Goal: Find specific page/section: Find specific page/section

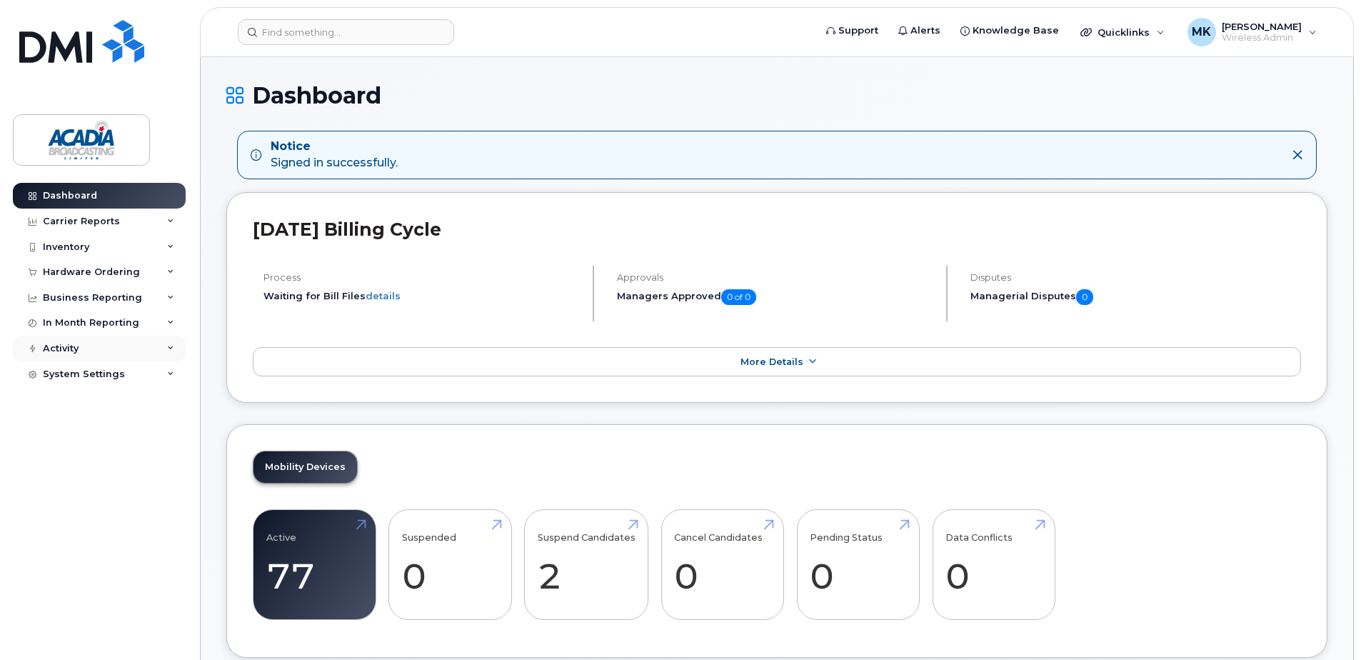
click at [160, 354] on div "Activity" at bounding box center [99, 349] width 173 height 26
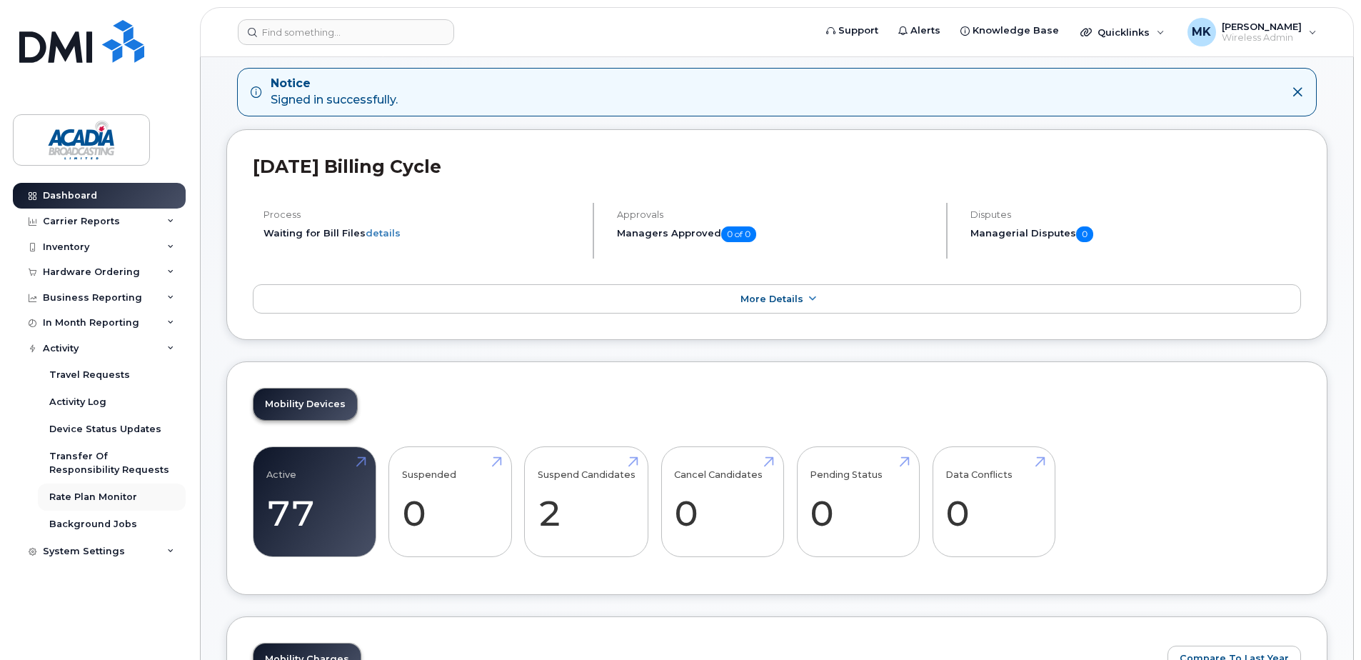
scroll to position [143, 0]
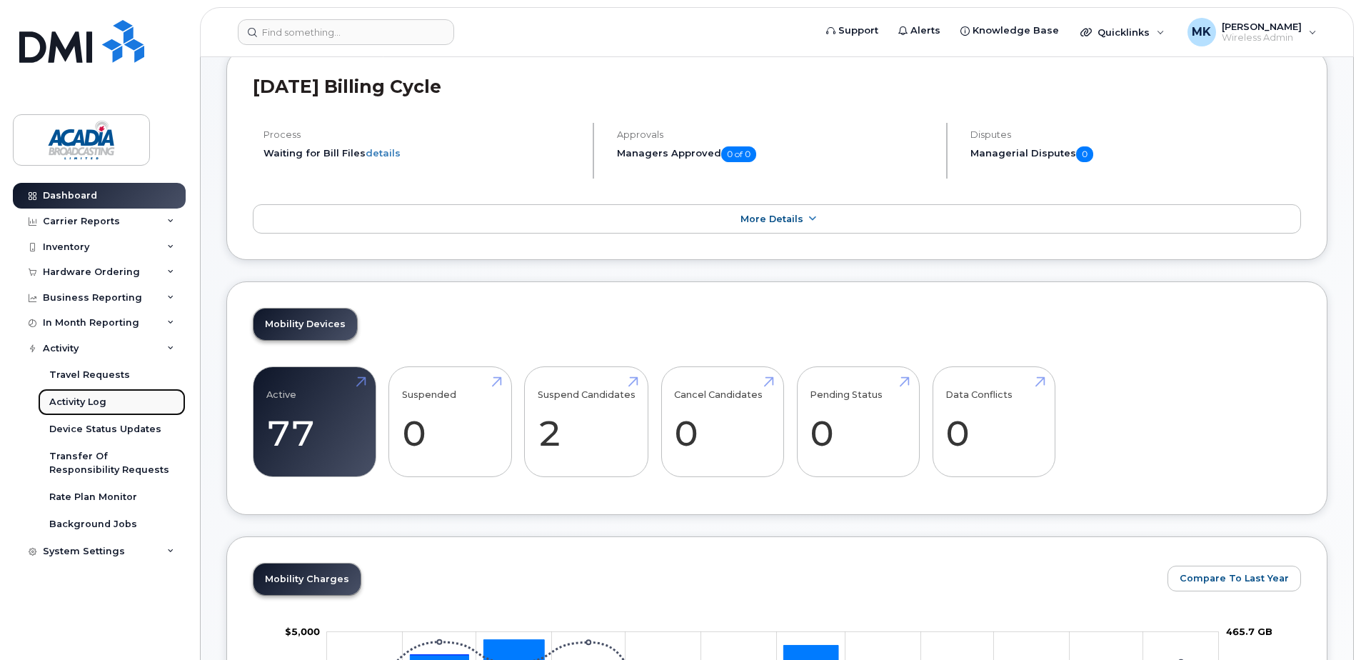
click at [88, 414] on link "Activity Log" at bounding box center [112, 402] width 148 height 27
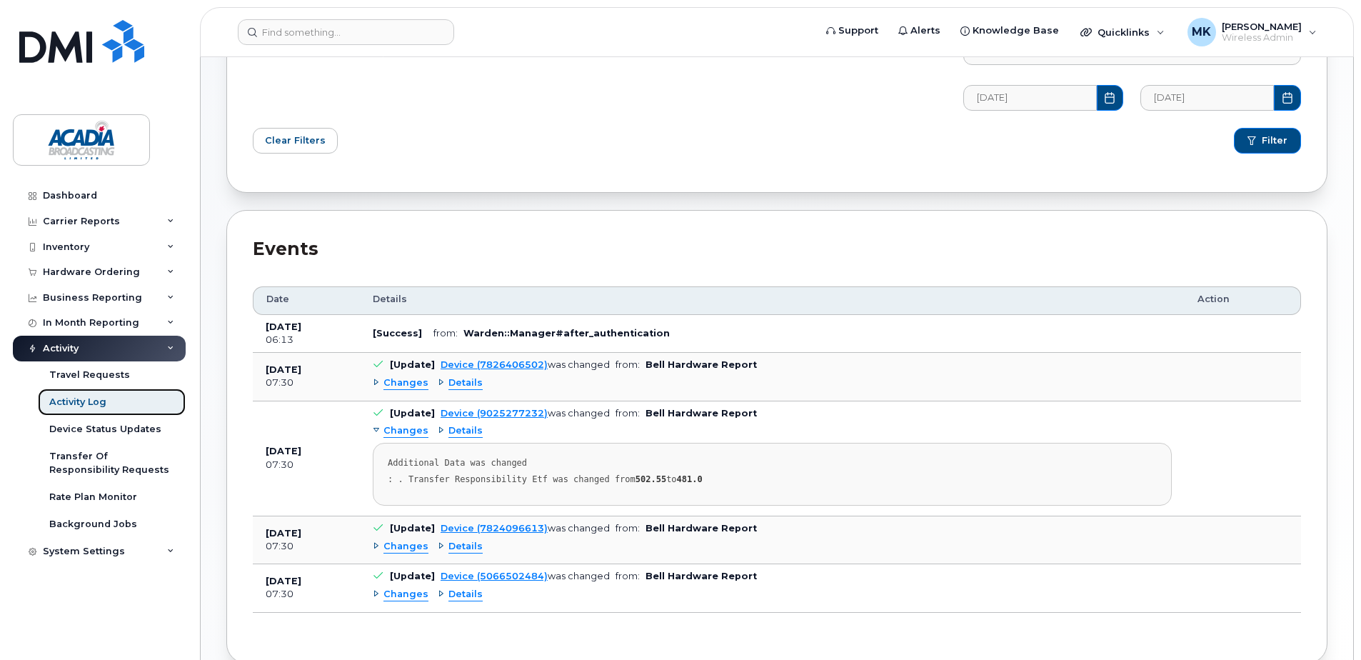
scroll to position [214, 0]
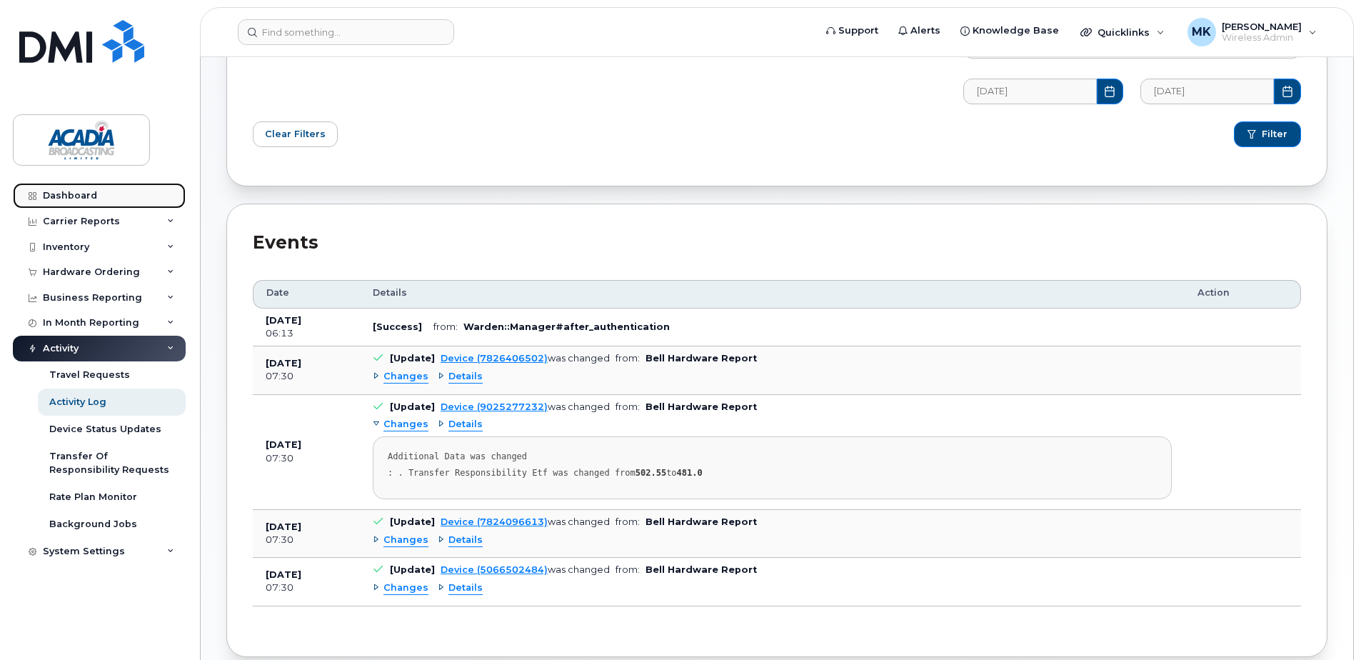
click at [79, 195] on div "Dashboard" at bounding box center [70, 195] width 54 height 11
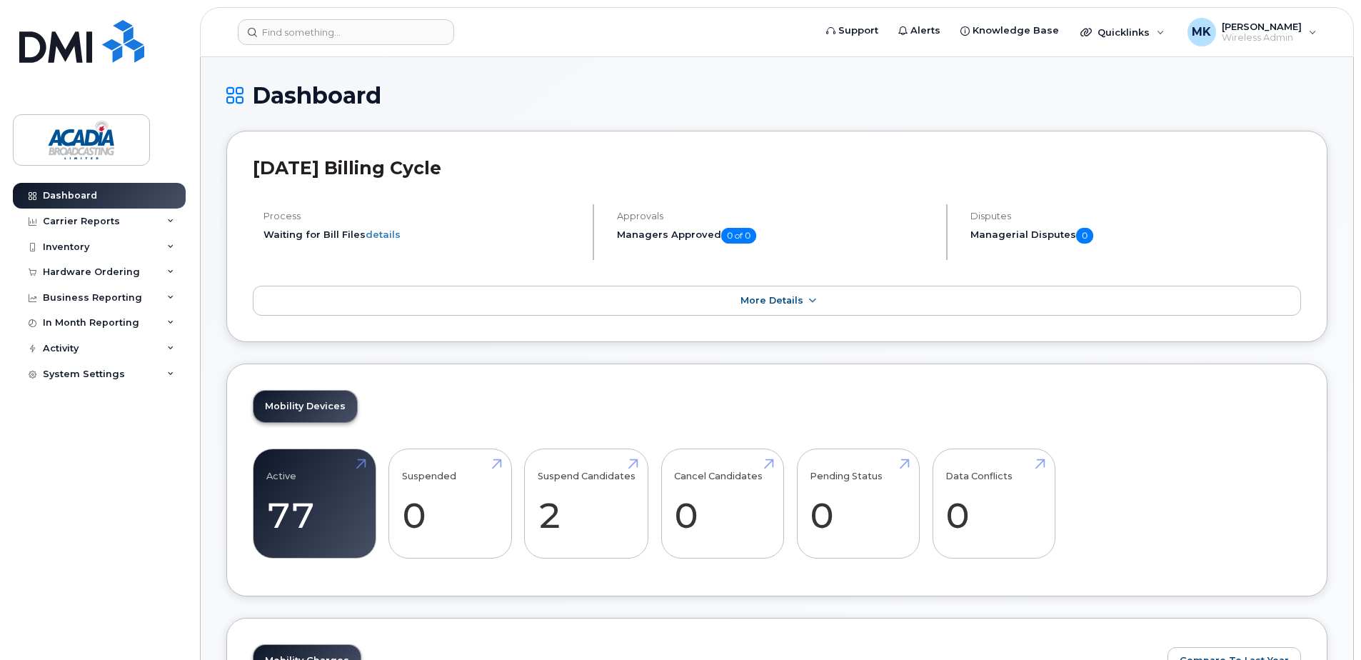
click at [296, 368] on div "Mobility Devices Active 77 8% Suspended 0 -100% Suspend Candidates 2 Cancel Can…" at bounding box center [776, 481] width 1101 height 234
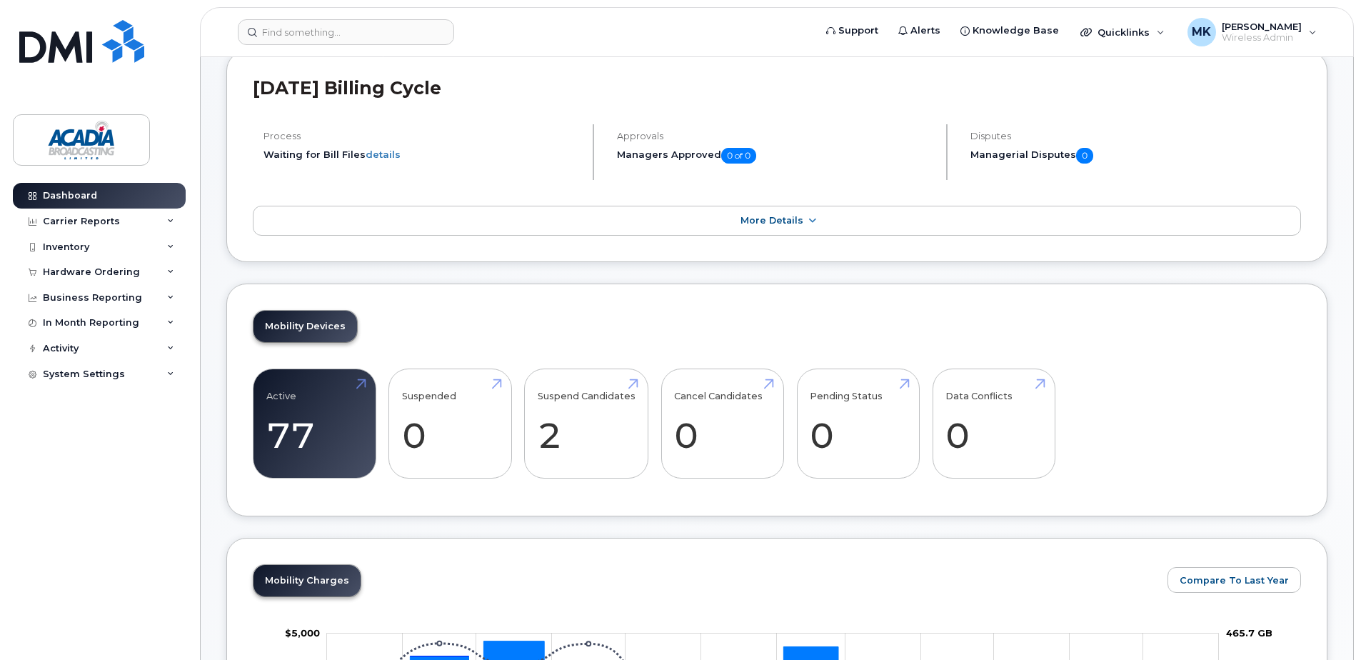
scroll to position [286, 0]
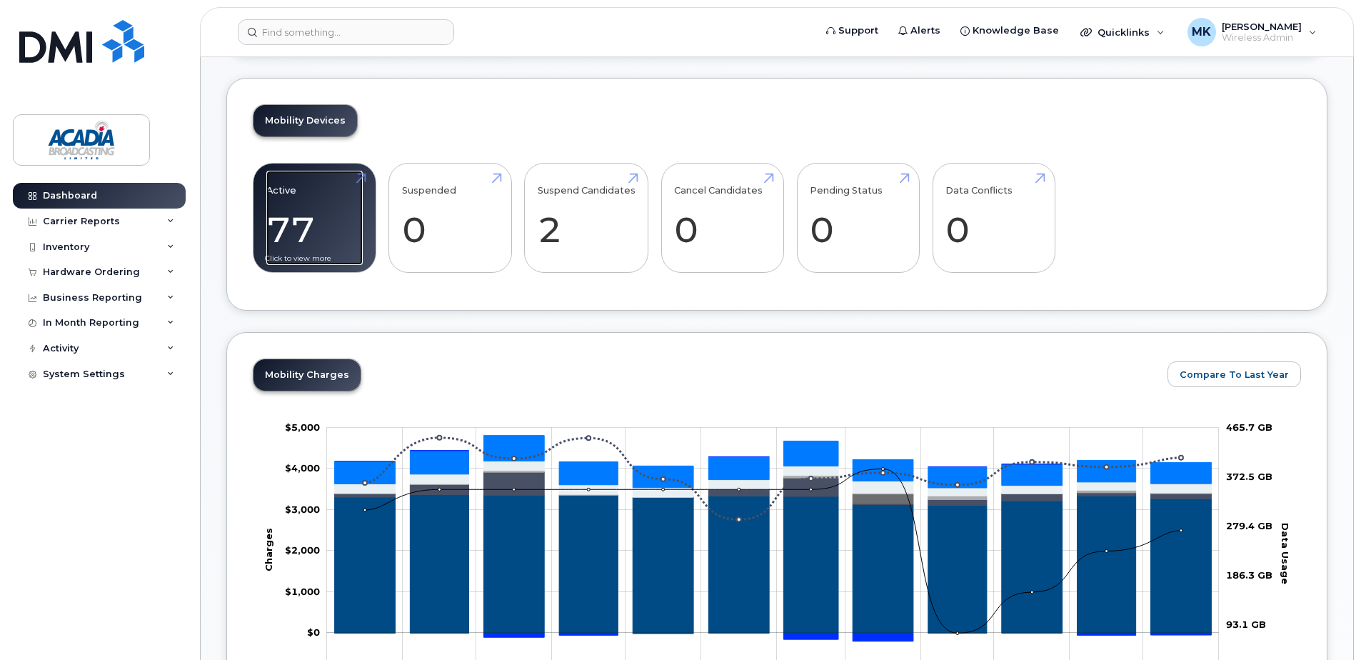
click at [306, 214] on link "Active 77 8%" at bounding box center [314, 218] width 96 height 94
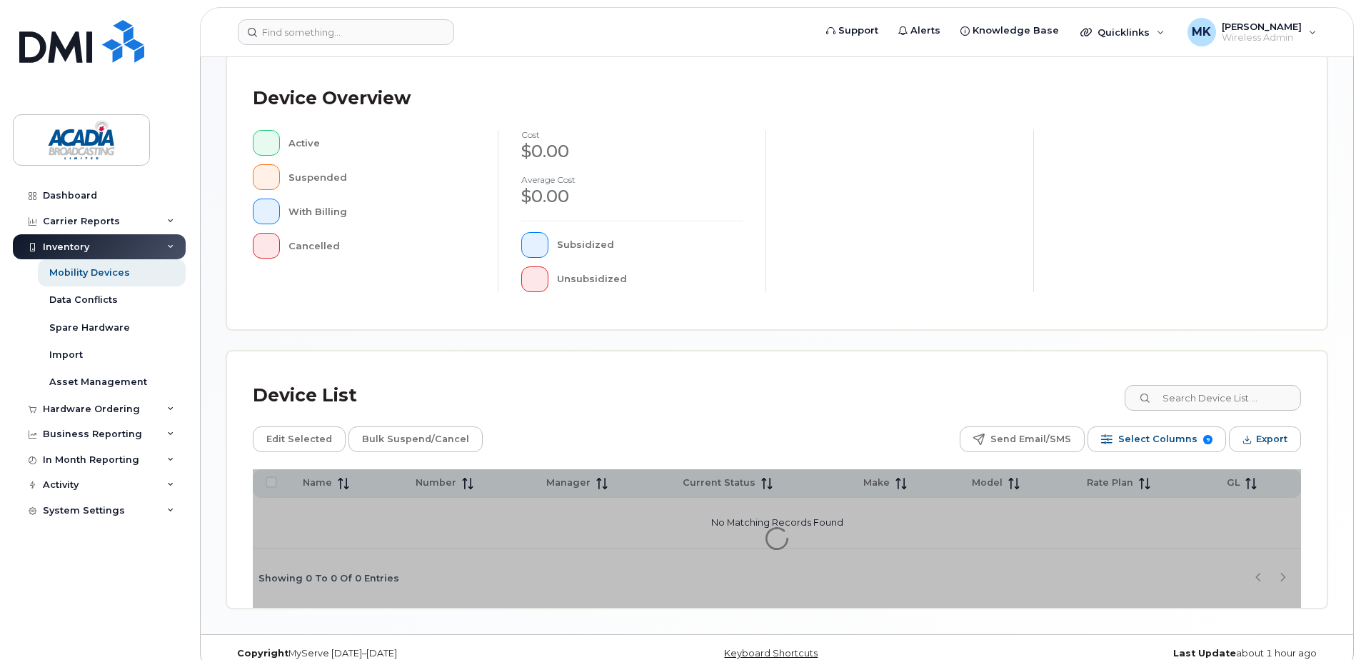
scroll to position [322, 0]
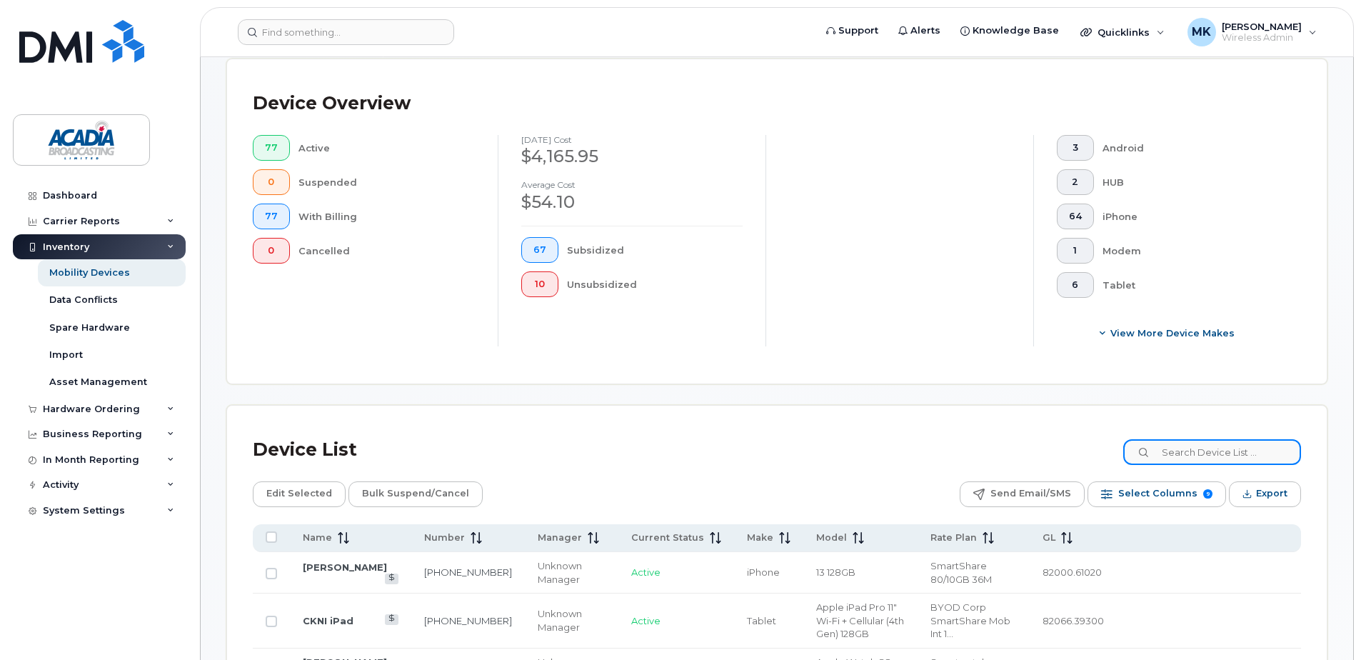
click at [1280, 459] on input at bounding box center [1213, 452] width 178 height 26
type input "gen"
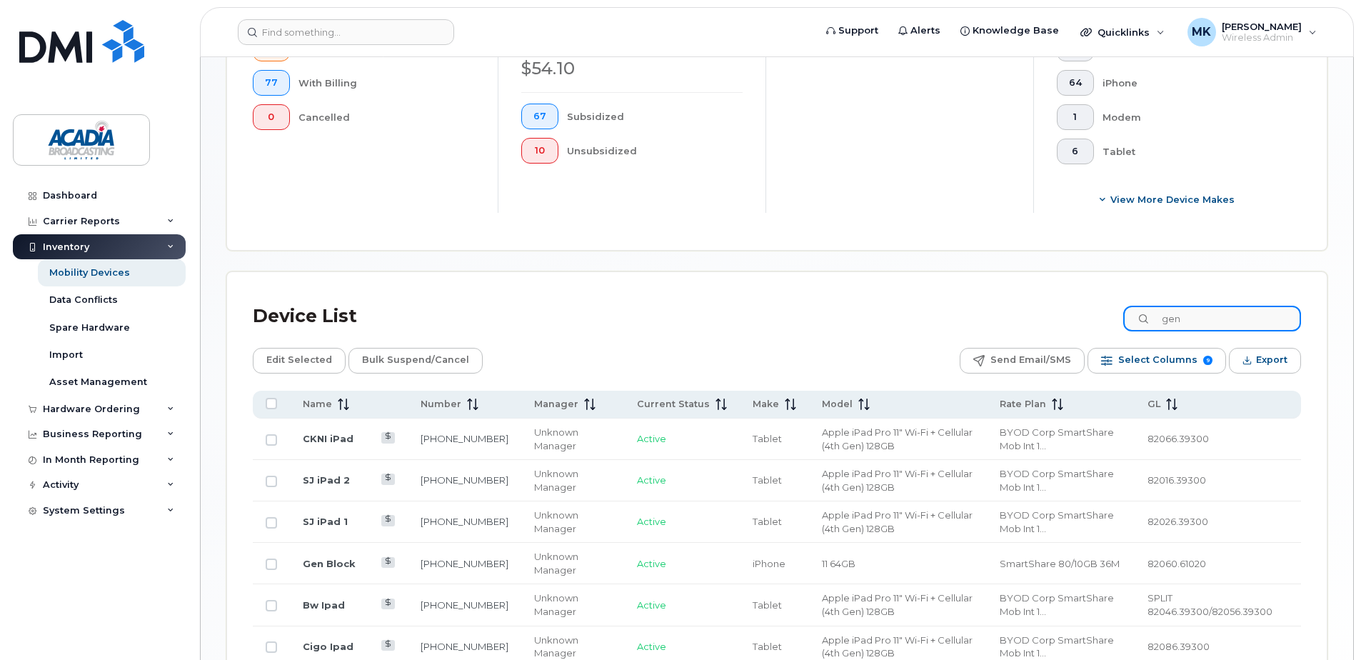
scroll to position [608, 0]
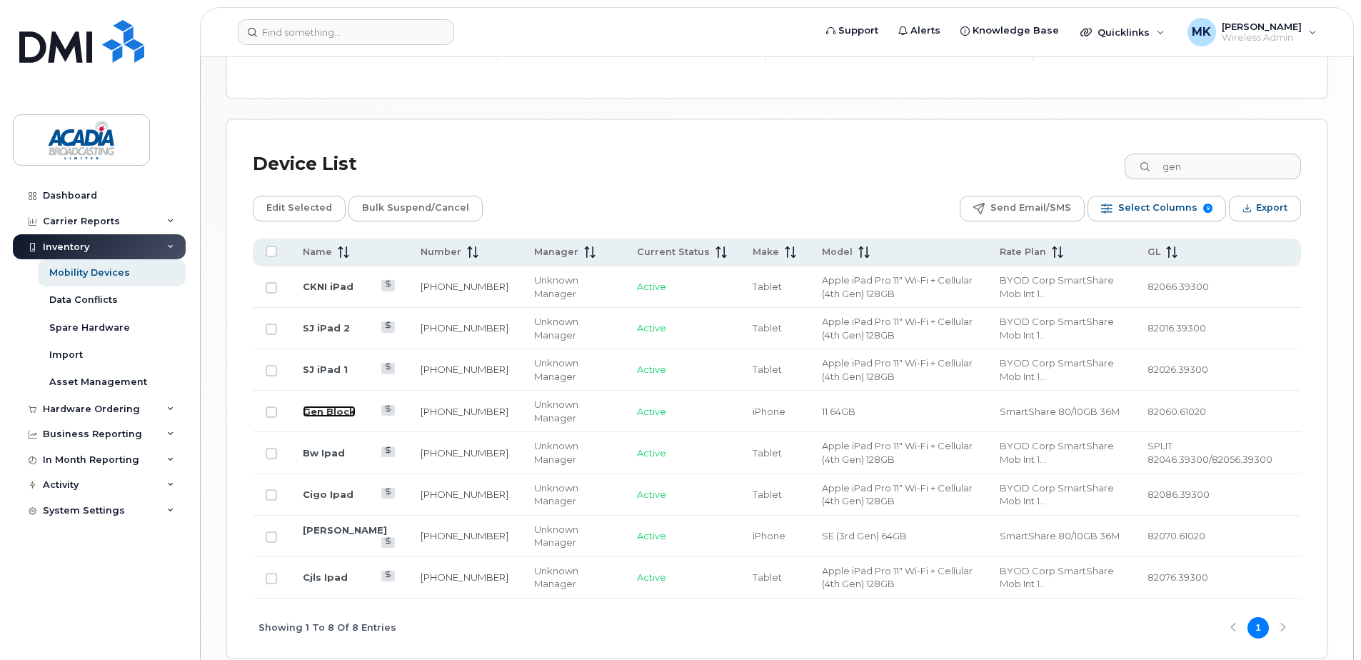
click at [319, 406] on link "Gen Block" at bounding box center [329, 411] width 53 height 11
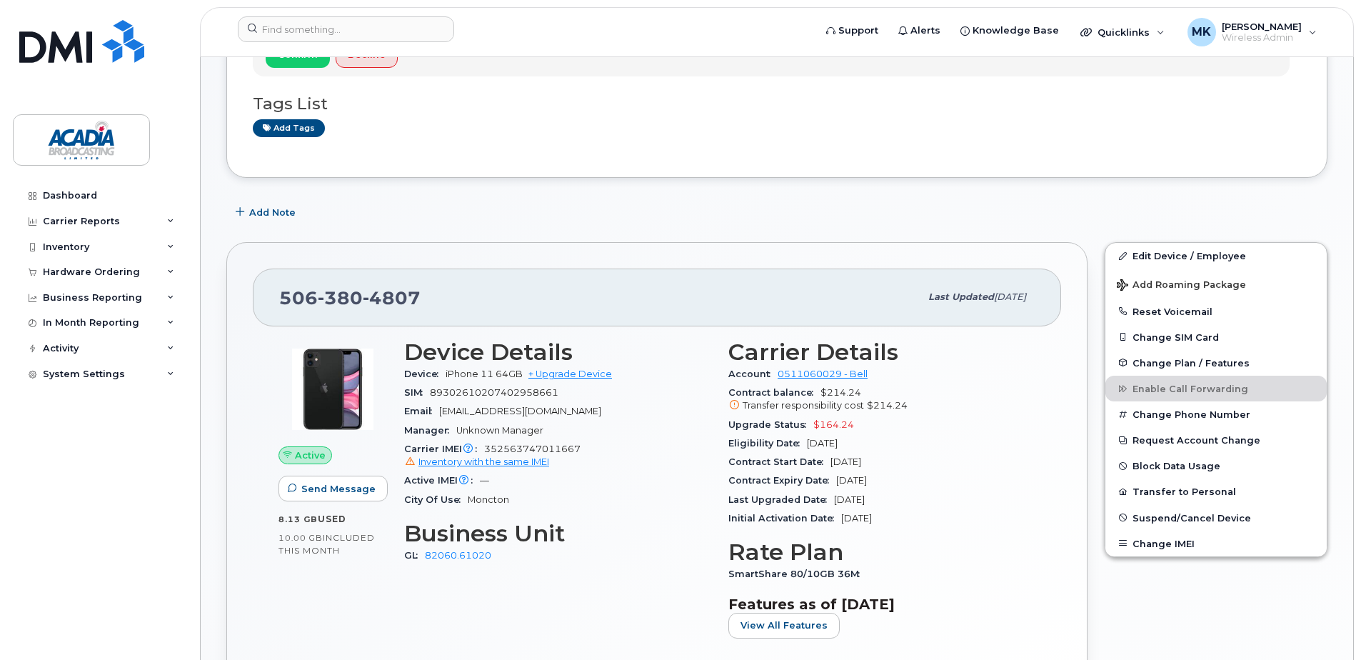
scroll to position [286, 0]
click at [1171, 594] on div "Edit Device / Employee Add Roaming Package Reset Voicemail Change SIM Card Chan…" at bounding box center [1216, 490] width 240 height 515
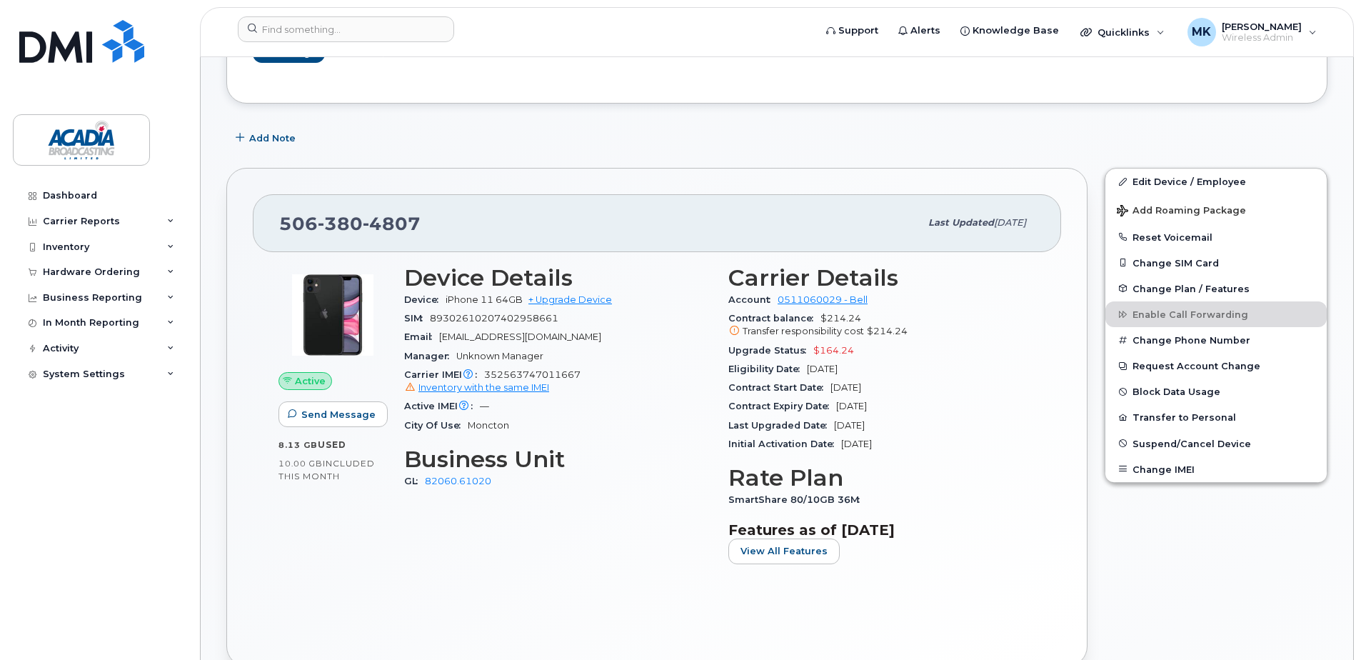
scroll to position [429, 0]
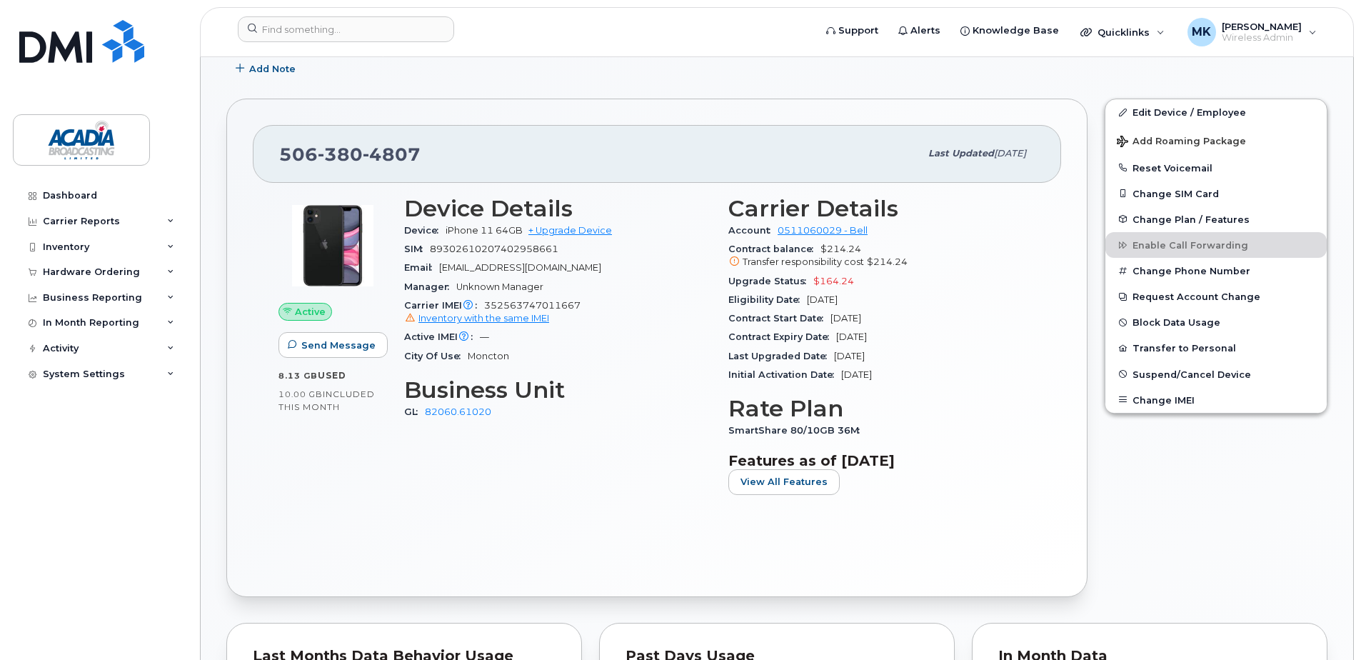
click at [495, 485] on div "Device Details Device iPhone 11 64GB + Upgrade Device SIM 89302610207402958661 …" at bounding box center [558, 351] width 324 height 328
click at [794, 480] on span "View All Features" at bounding box center [784, 482] width 87 height 14
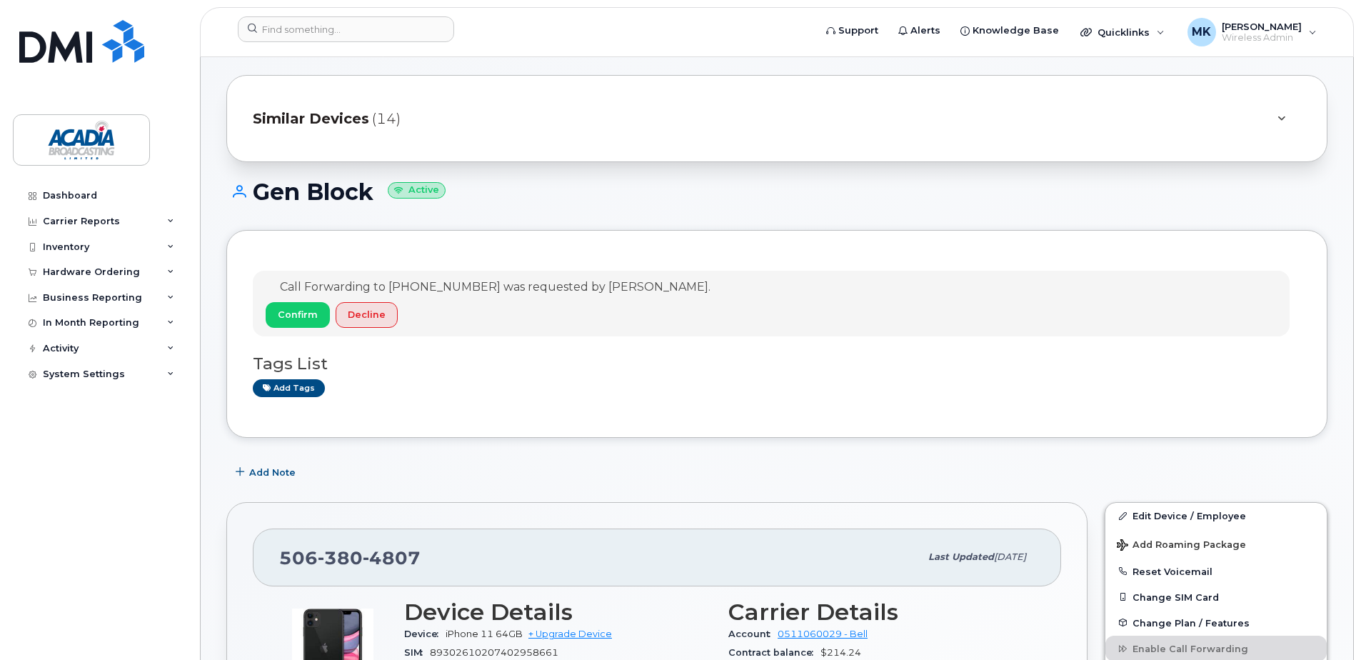
scroll to position [0, 0]
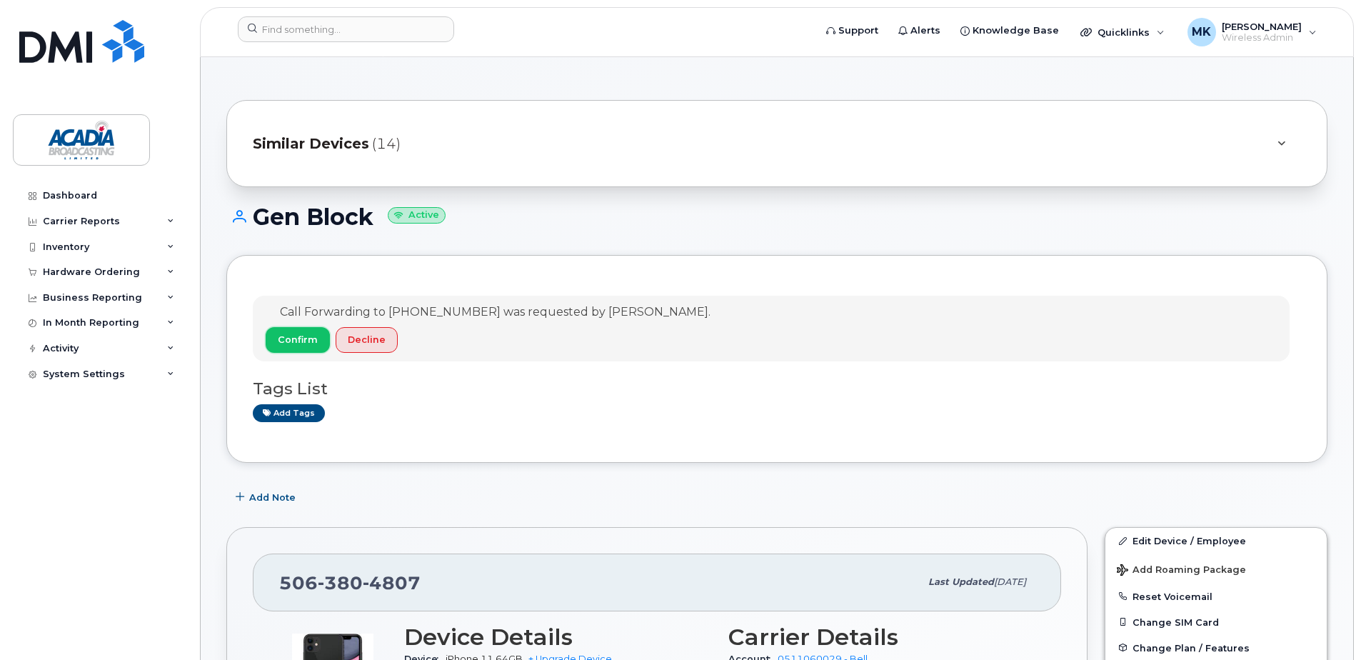
click at [301, 338] on span "Confirm" at bounding box center [298, 340] width 40 height 14
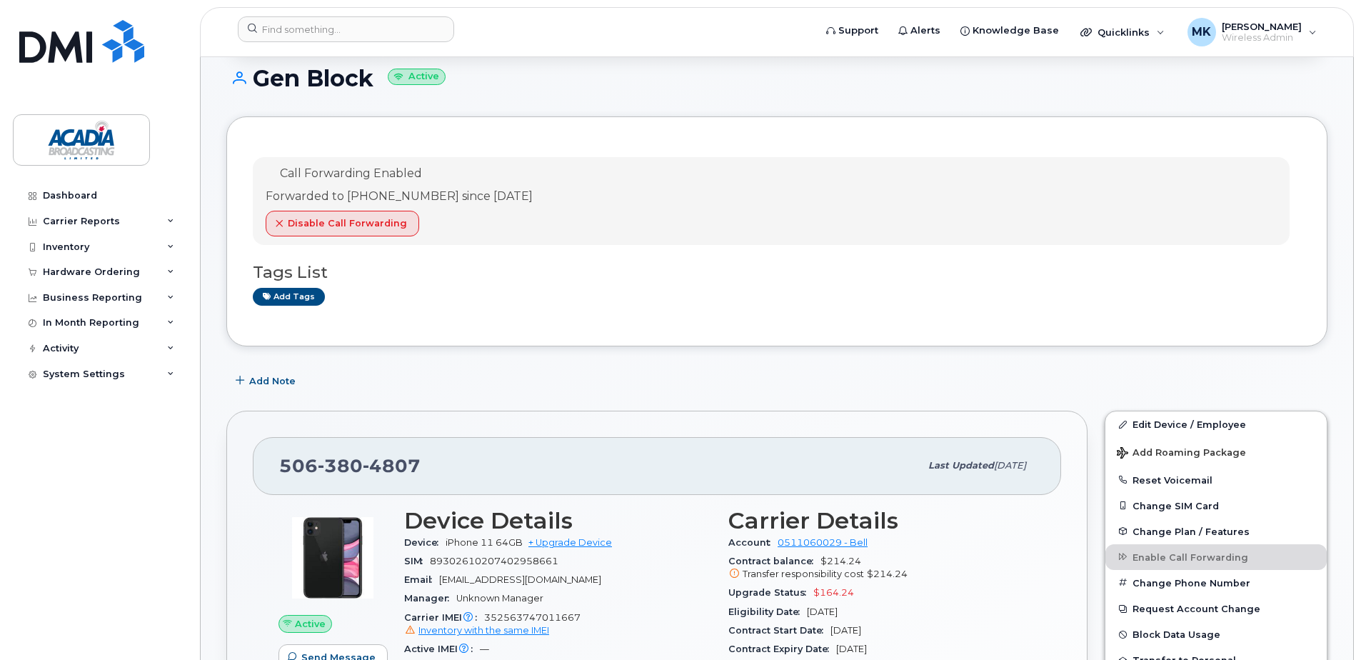
scroll to position [143, 0]
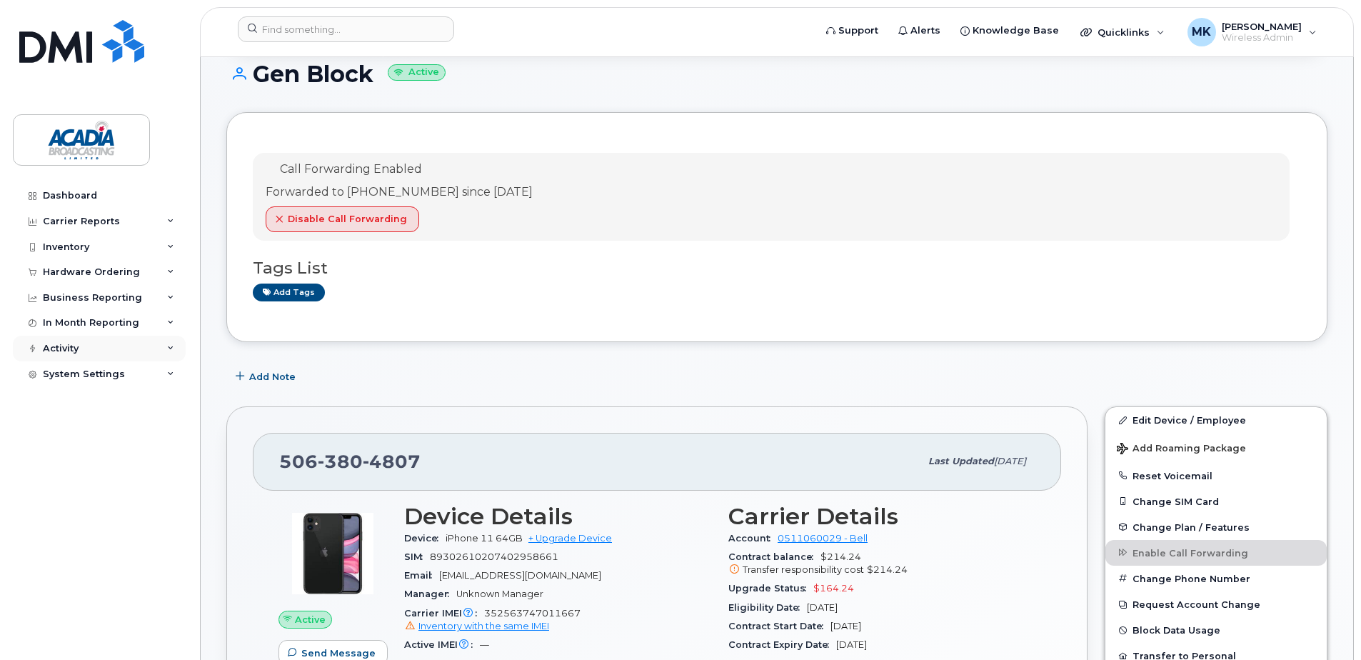
drag, startPoint x: 123, startPoint y: 352, endPoint x: 145, endPoint y: 346, distance: 23.1
click at [126, 351] on div "Activity" at bounding box center [99, 349] width 173 height 26
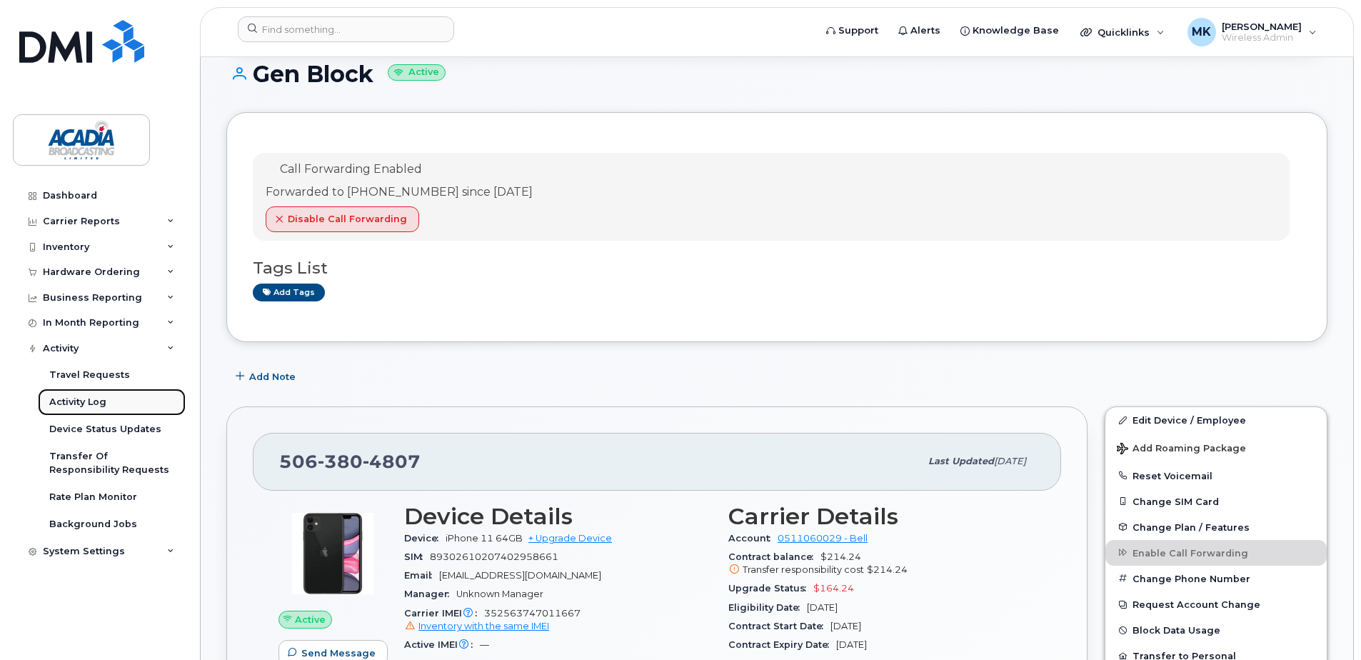
click at [98, 397] on div "Activity Log" at bounding box center [77, 402] width 57 height 13
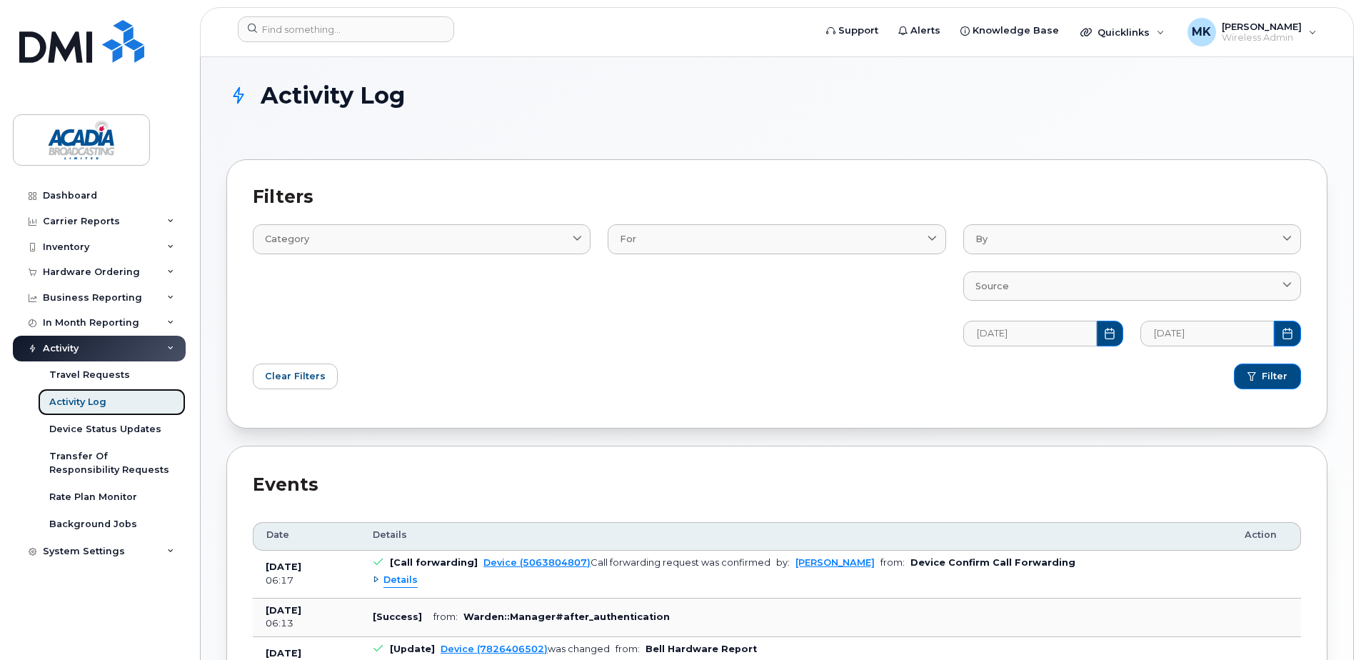
scroll to position [71, 0]
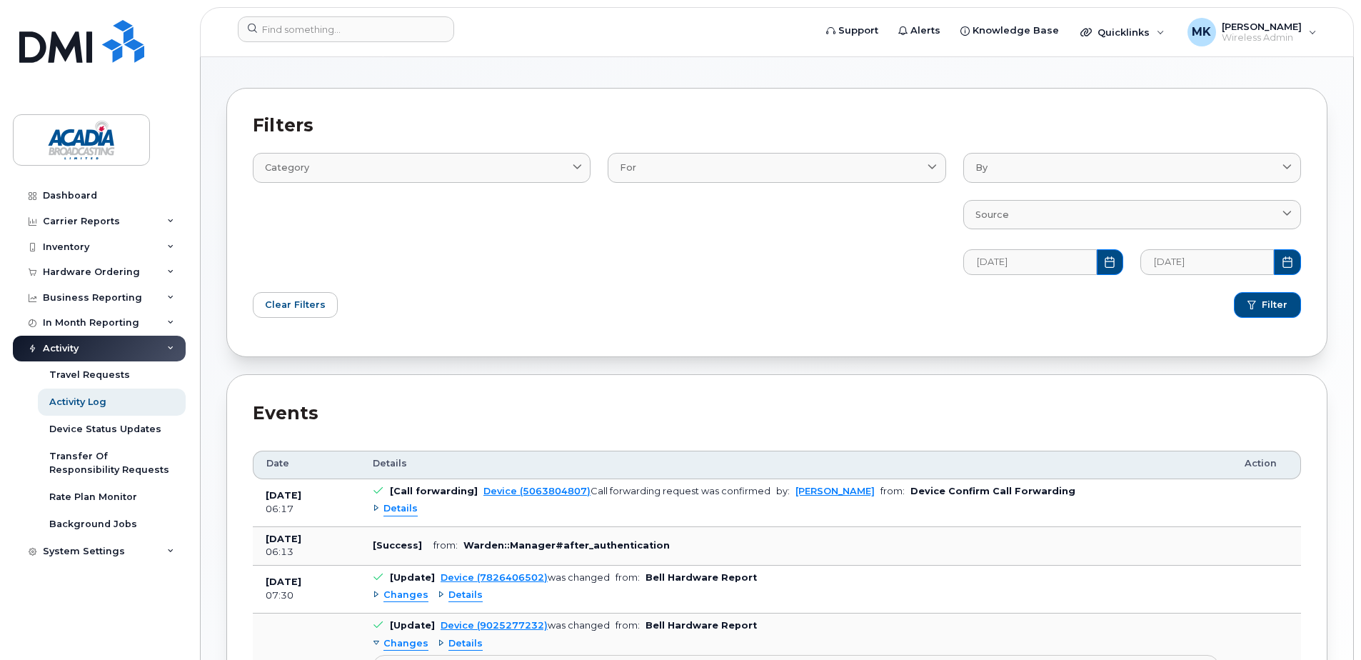
click at [407, 511] on span "Details" at bounding box center [401, 509] width 34 height 14
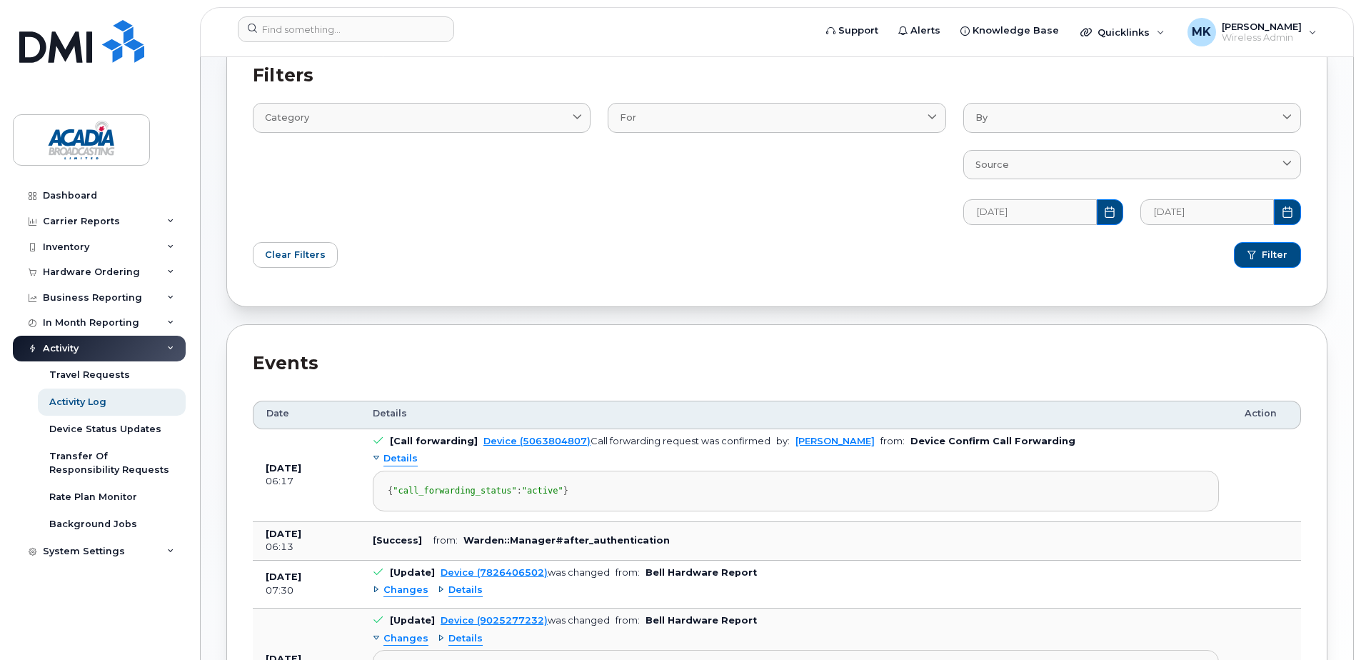
scroll to position [143, 0]
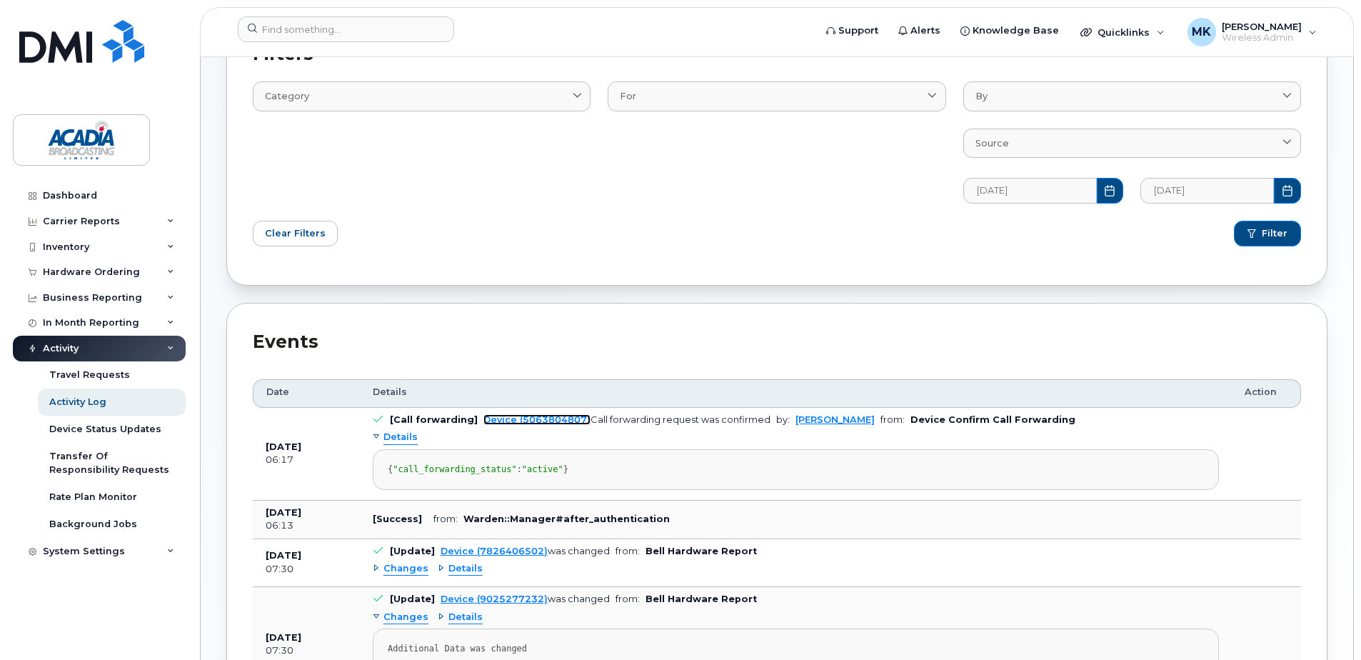
click at [492, 416] on link "Device (5063804807)" at bounding box center [537, 419] width 107 height 11
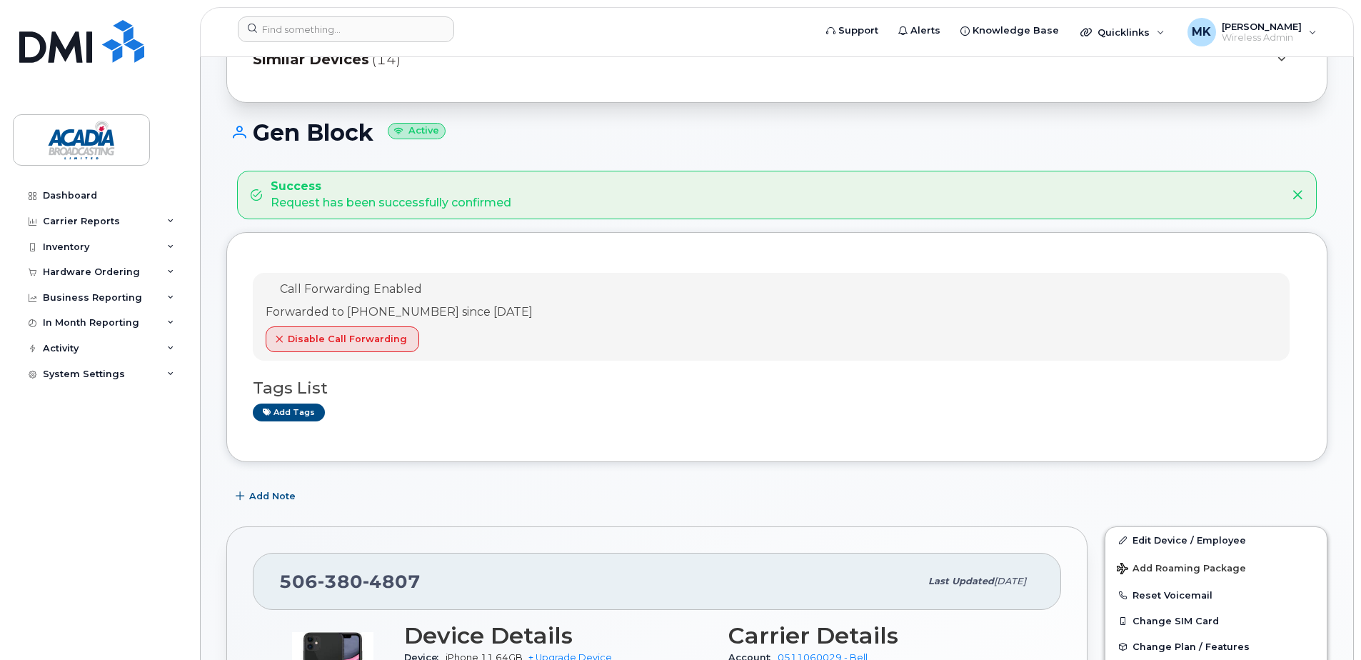
scroll to position [214, 0]
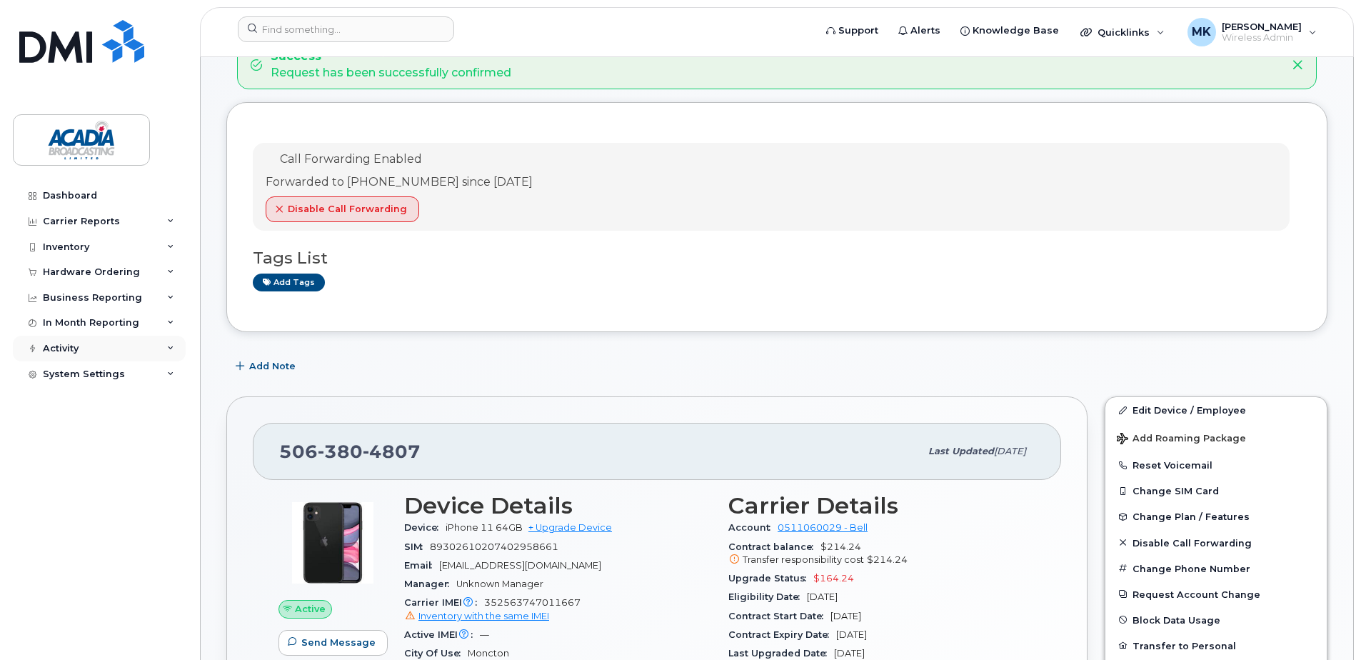
click at [166, 346] on div "Activity" at bounding box center [99, 349] width 173 height 26
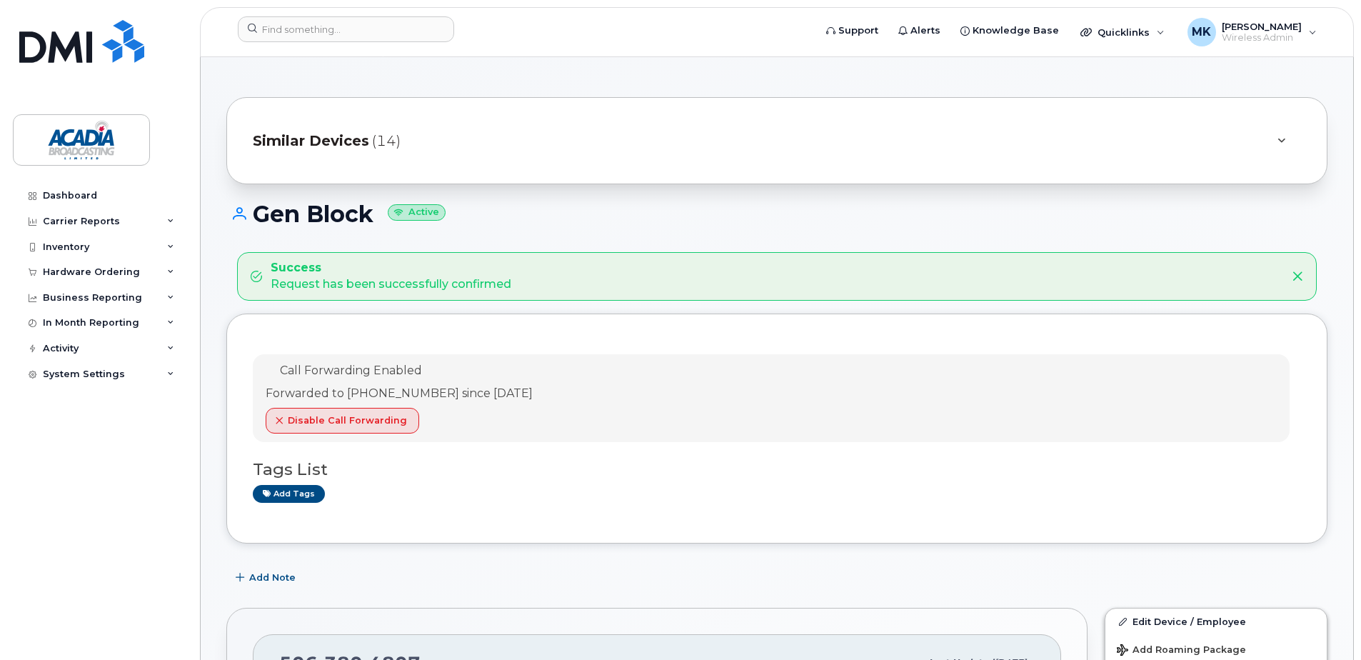
scroll to position [0, 0]
